Goal: Check status: Check status

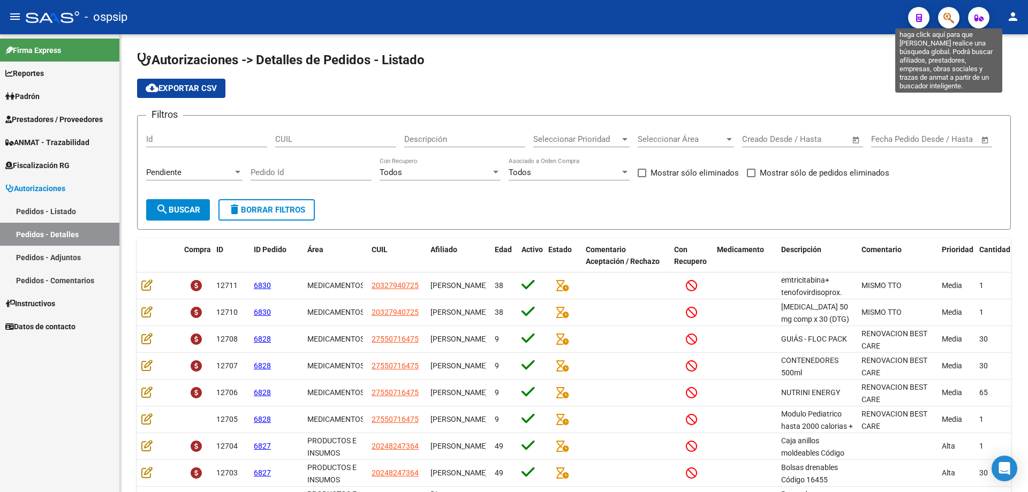
click at [950, 15] on icon "button" at bounding box center [949, 18] width 11 height 12
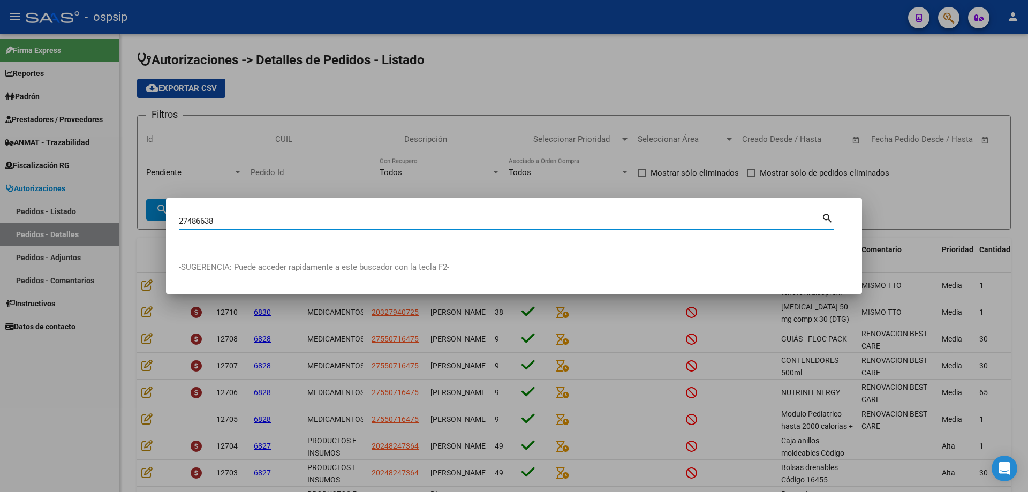
type input "27486638"
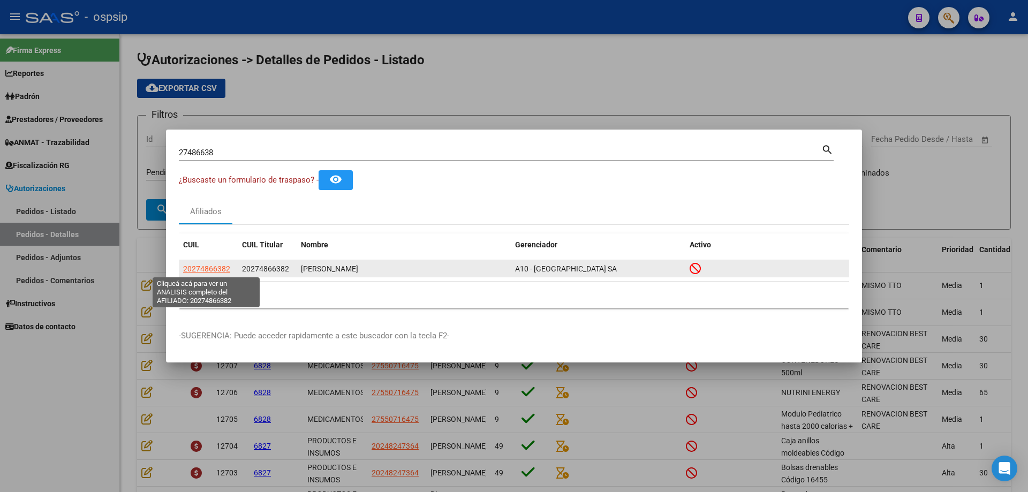
click at [202, 272] on span "20274866382" at bounding box center [206, 269] width 47 height 9
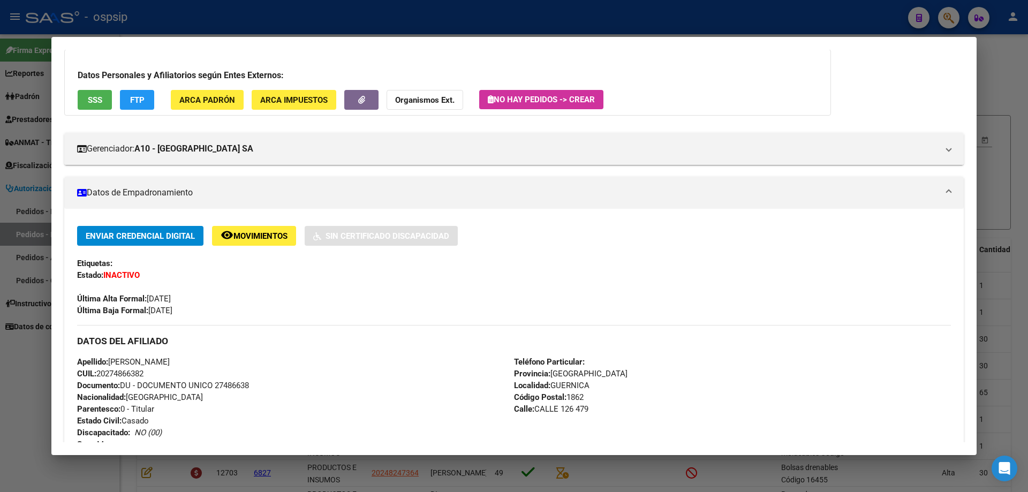
scroll to position [54, 0]
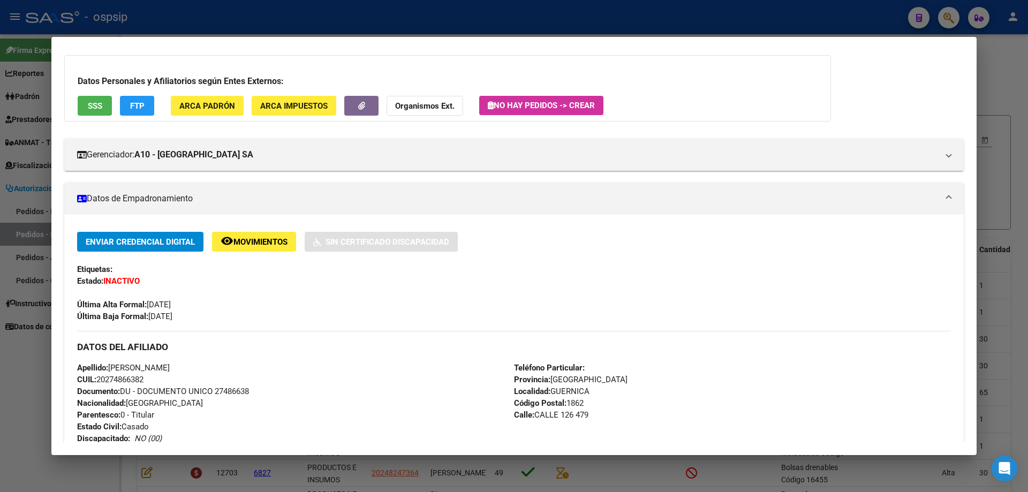
click at [1001, 94] on div at bounding box center [514, 246] width 1028 height 492
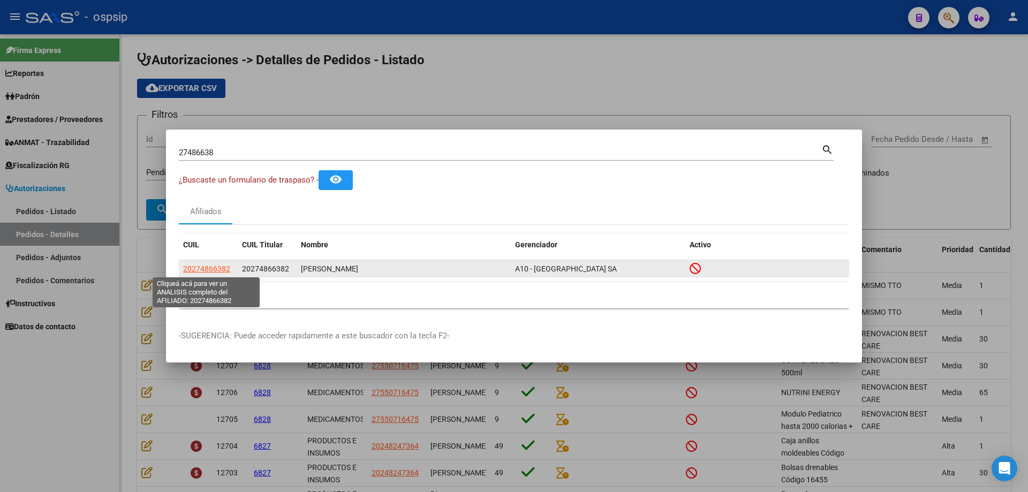
click at [215, 266] on span "20274866382" at bounding box center [206, 269] width 47 height 9
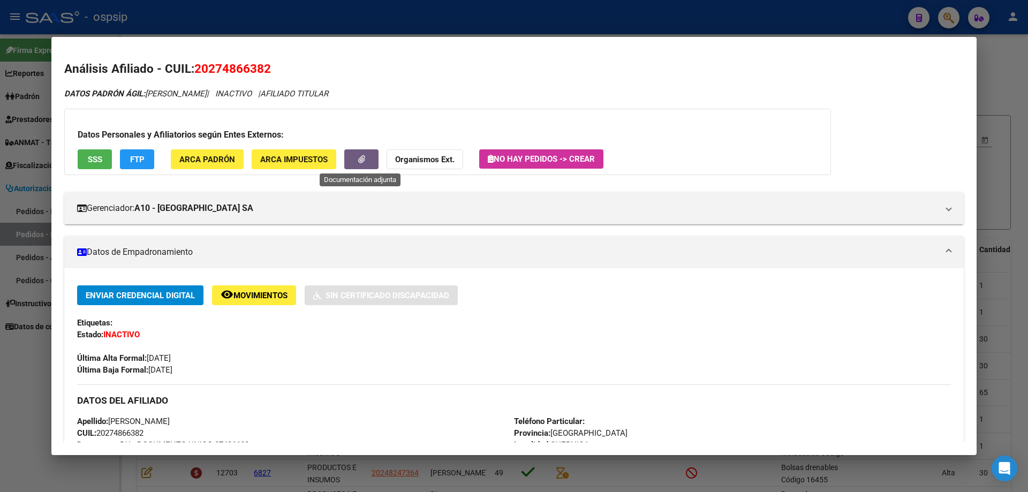
click at [362, 154] on span "button" at bounding box center [361, 159] width 7 height 10
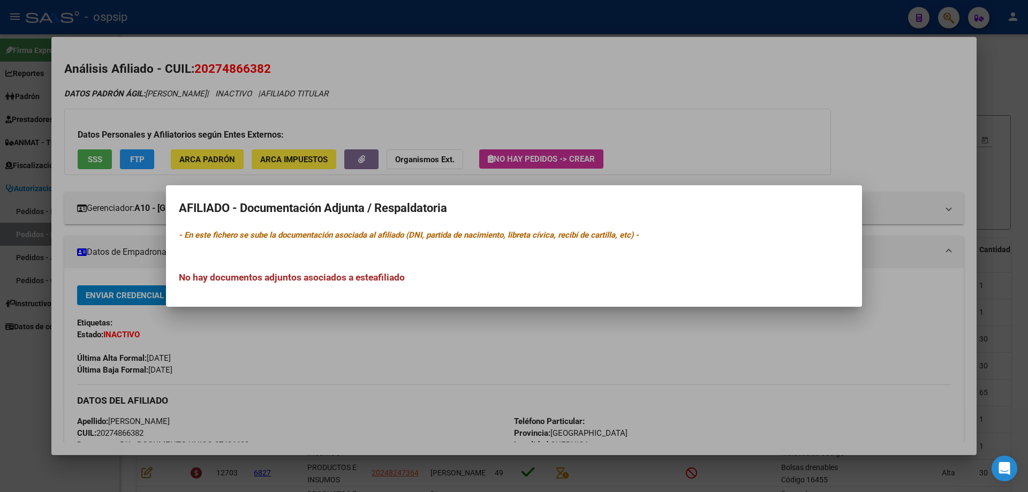
click at [768, 167] on div at bounding box center [514, 246] width 1028 height 492
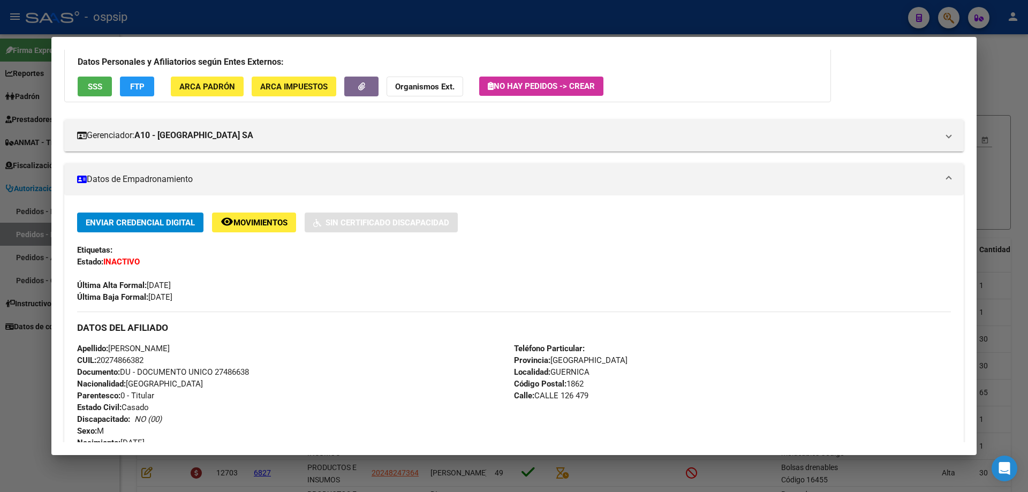
scroll to position [0, 0]
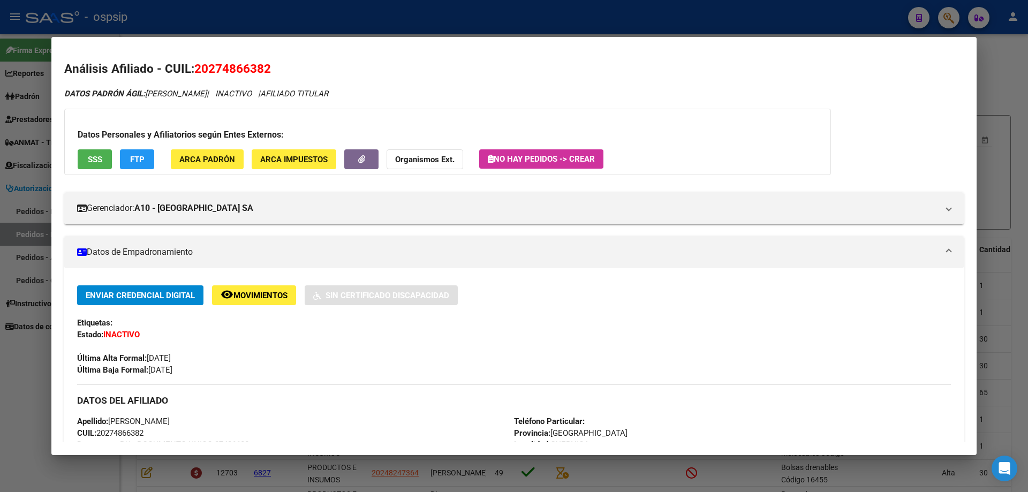
click at [1002, 82] on div at bounding box center [514, 246] width 1028 height 492
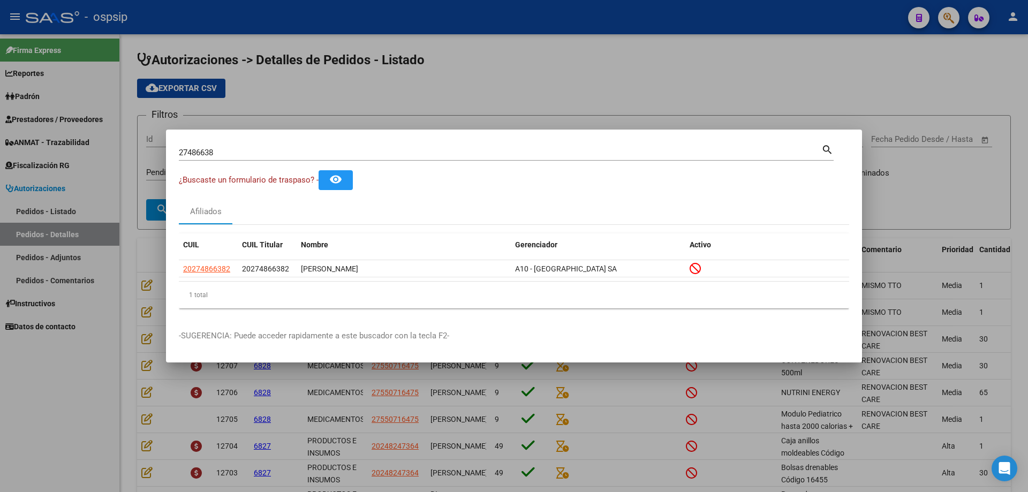
click at [605, 124] on div at bounding box center [514, 246] width 1028 height 492
